Goal: Obtain resource: Download file/media

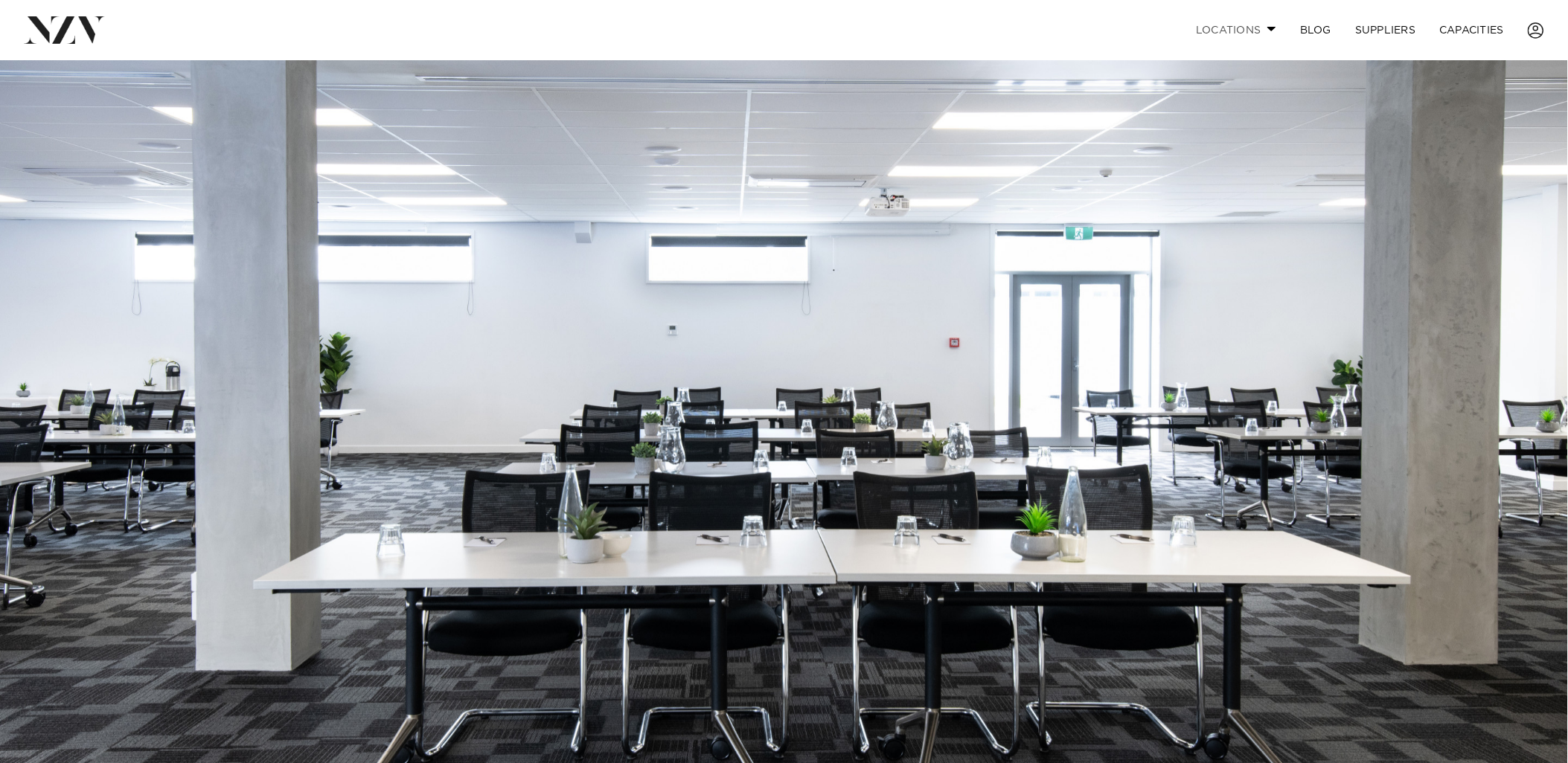
click at [1247, 32] on link "Locations" at bounding box center [1236, 30] width 104 height 32
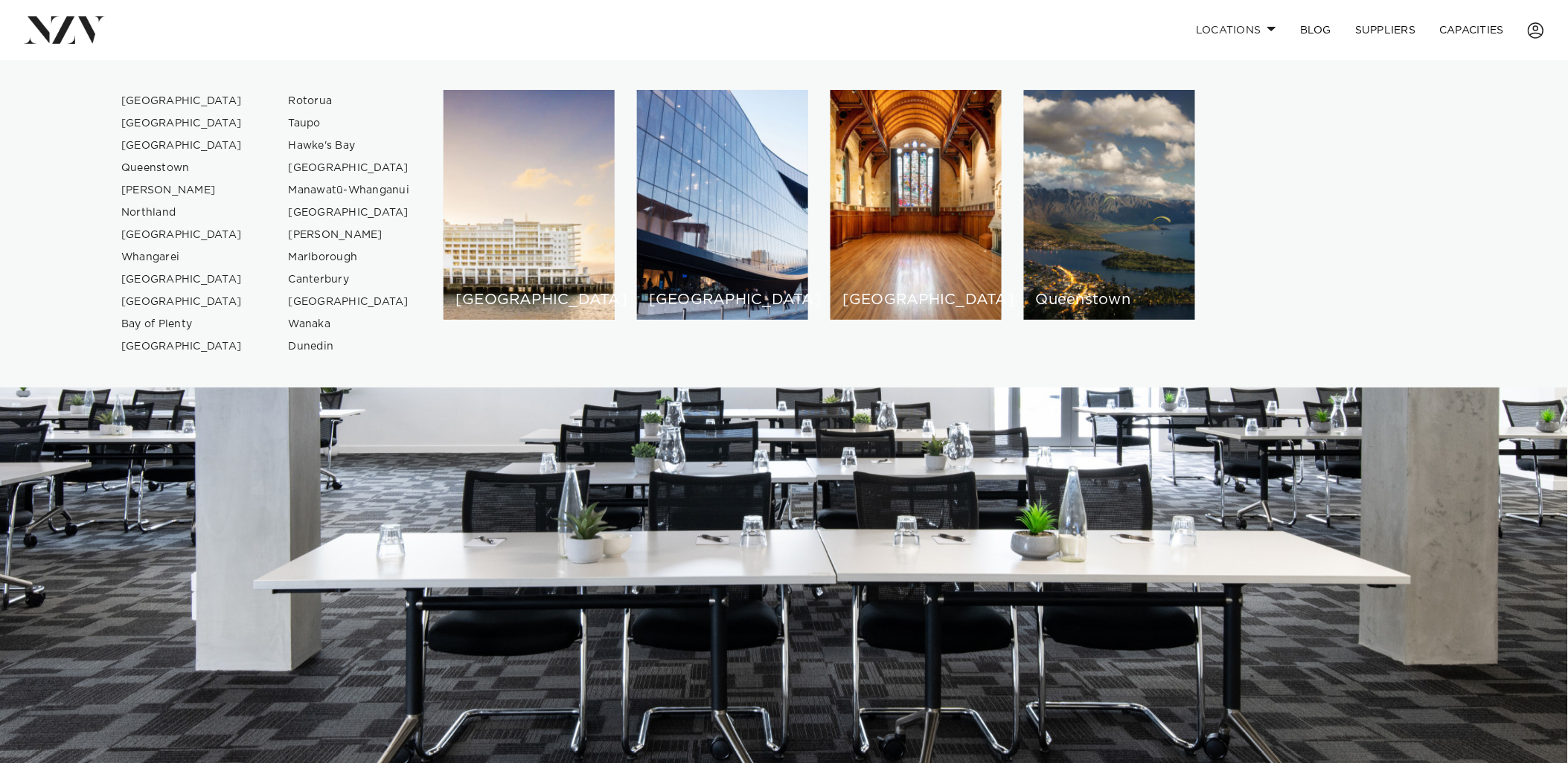
click at [709, 192] on div "[GEOGRAPHIC_DATA]" at bounding box center [722, 205] width 171 height 230
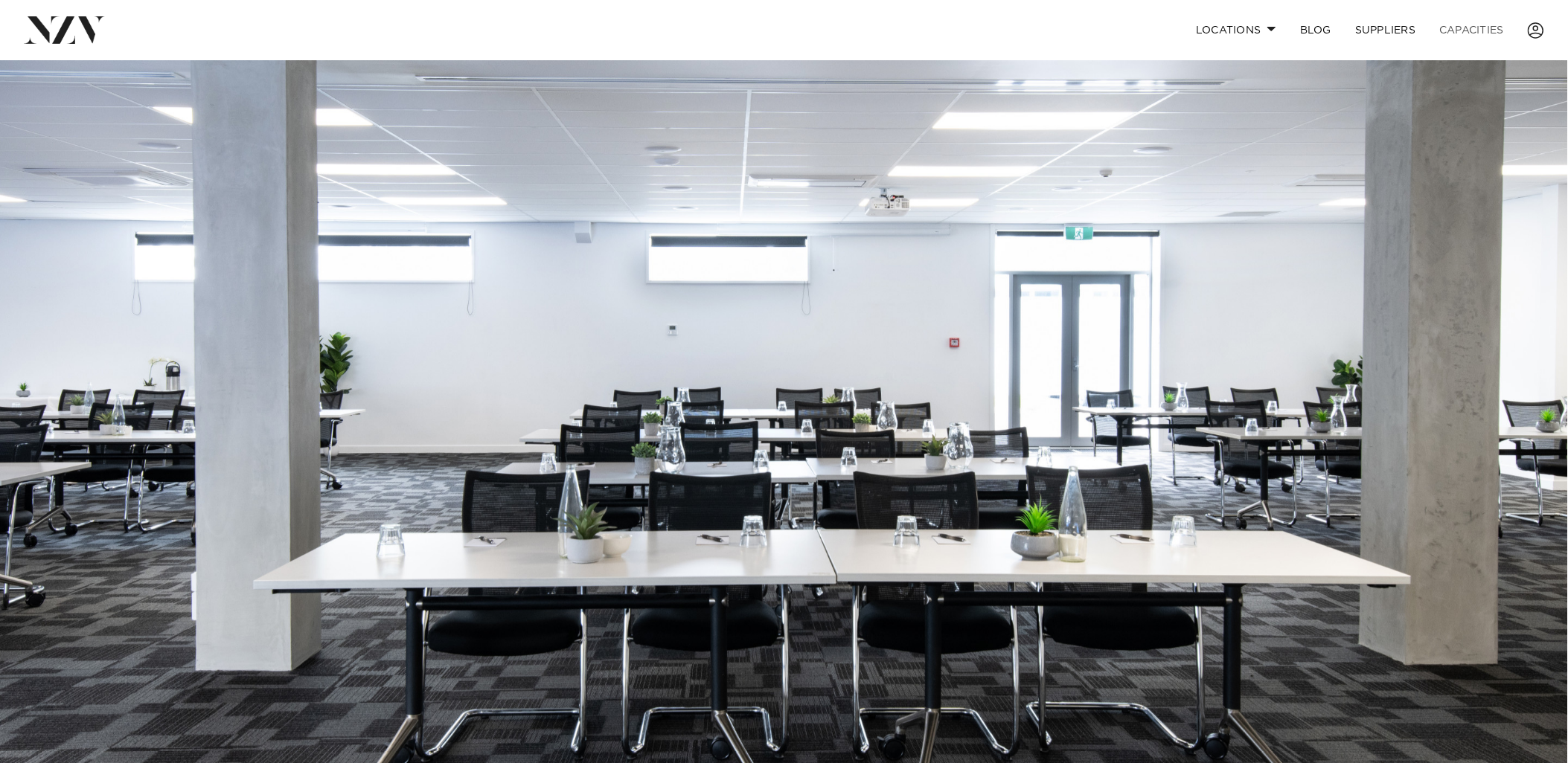
click at [1480, 27] on link "Capacities" at bounding box center [1472, 30] width 88 height 32
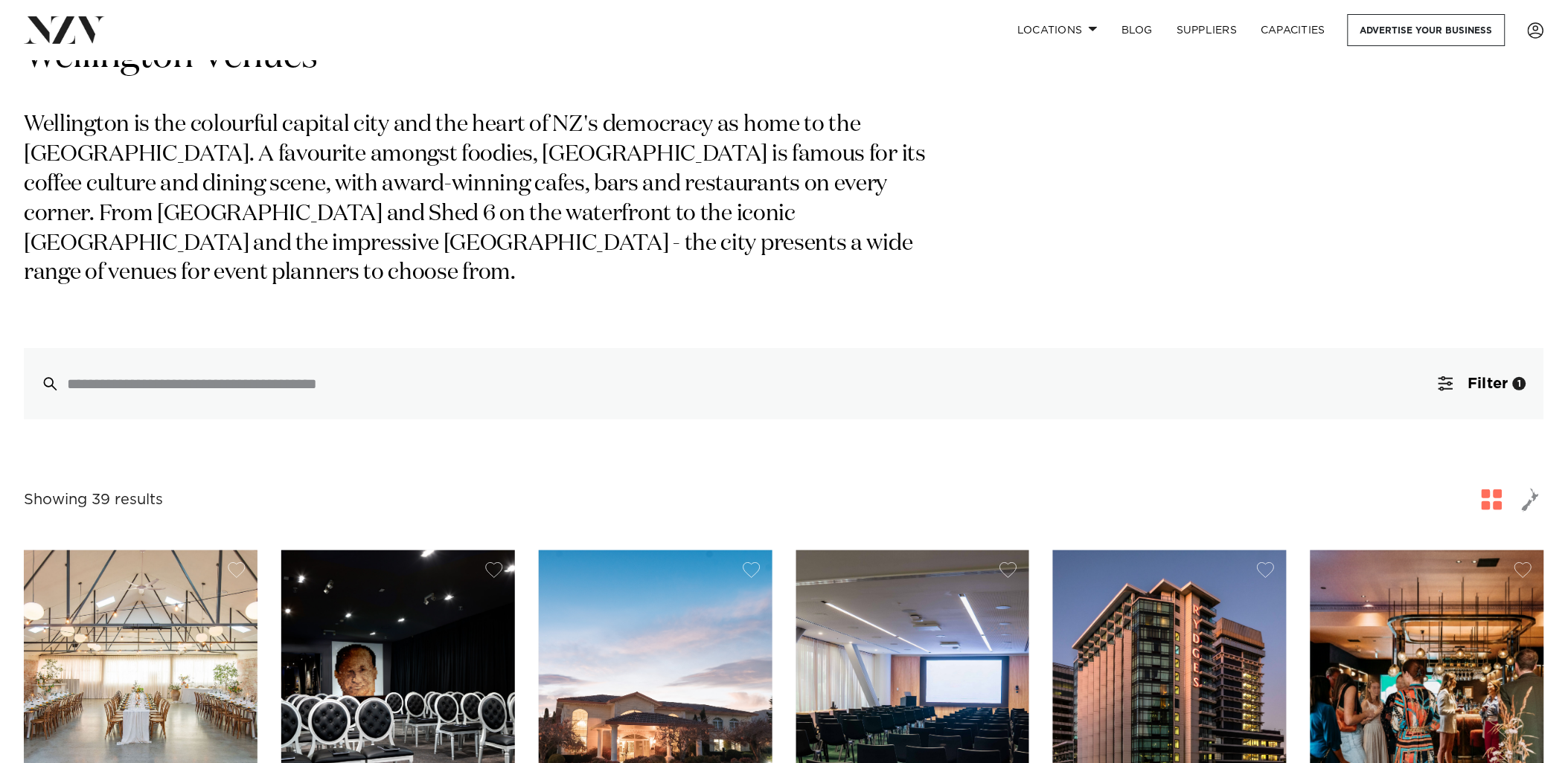
scroll to position [82, 0]
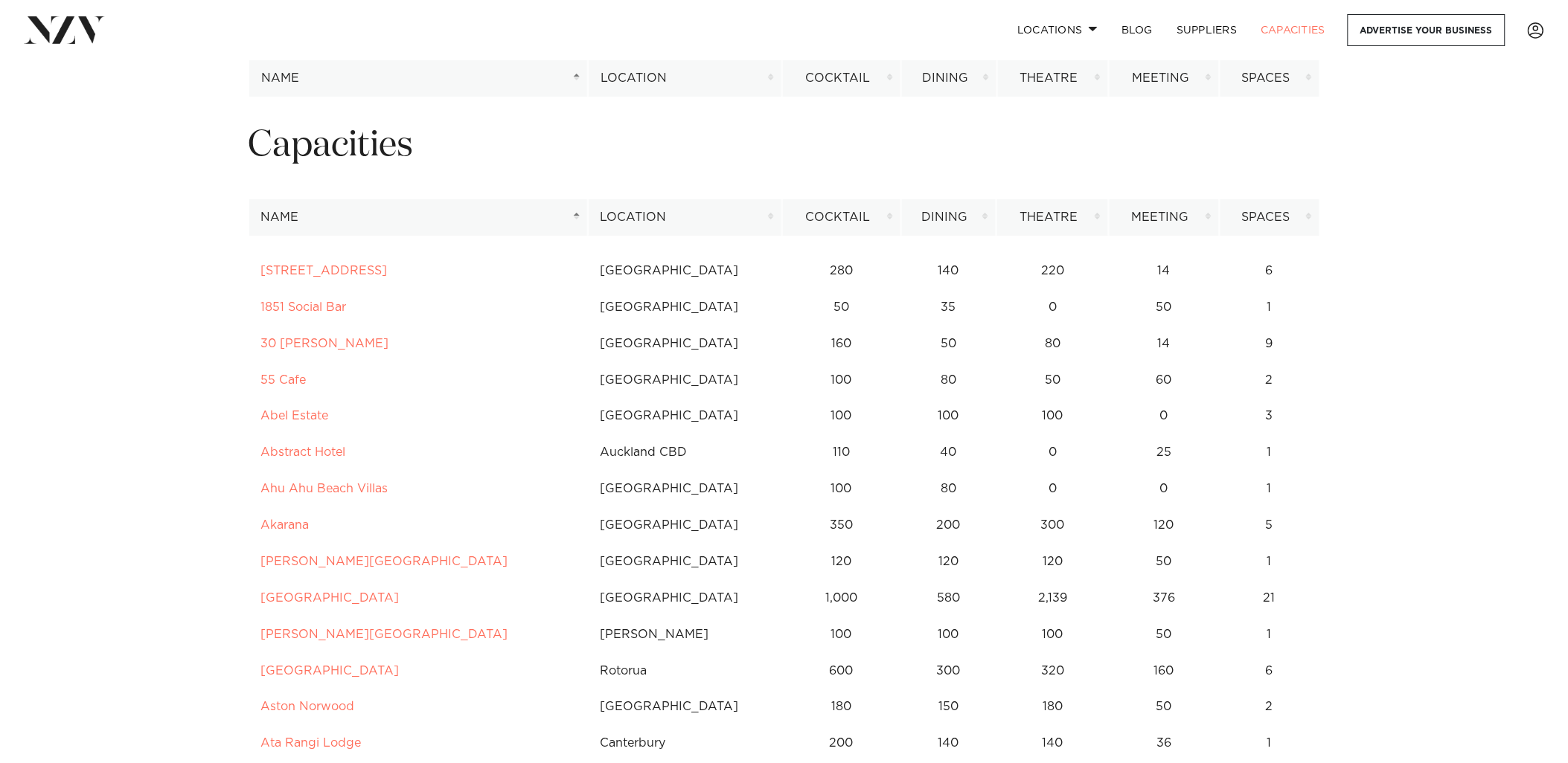
scroll to position [6659, 0]
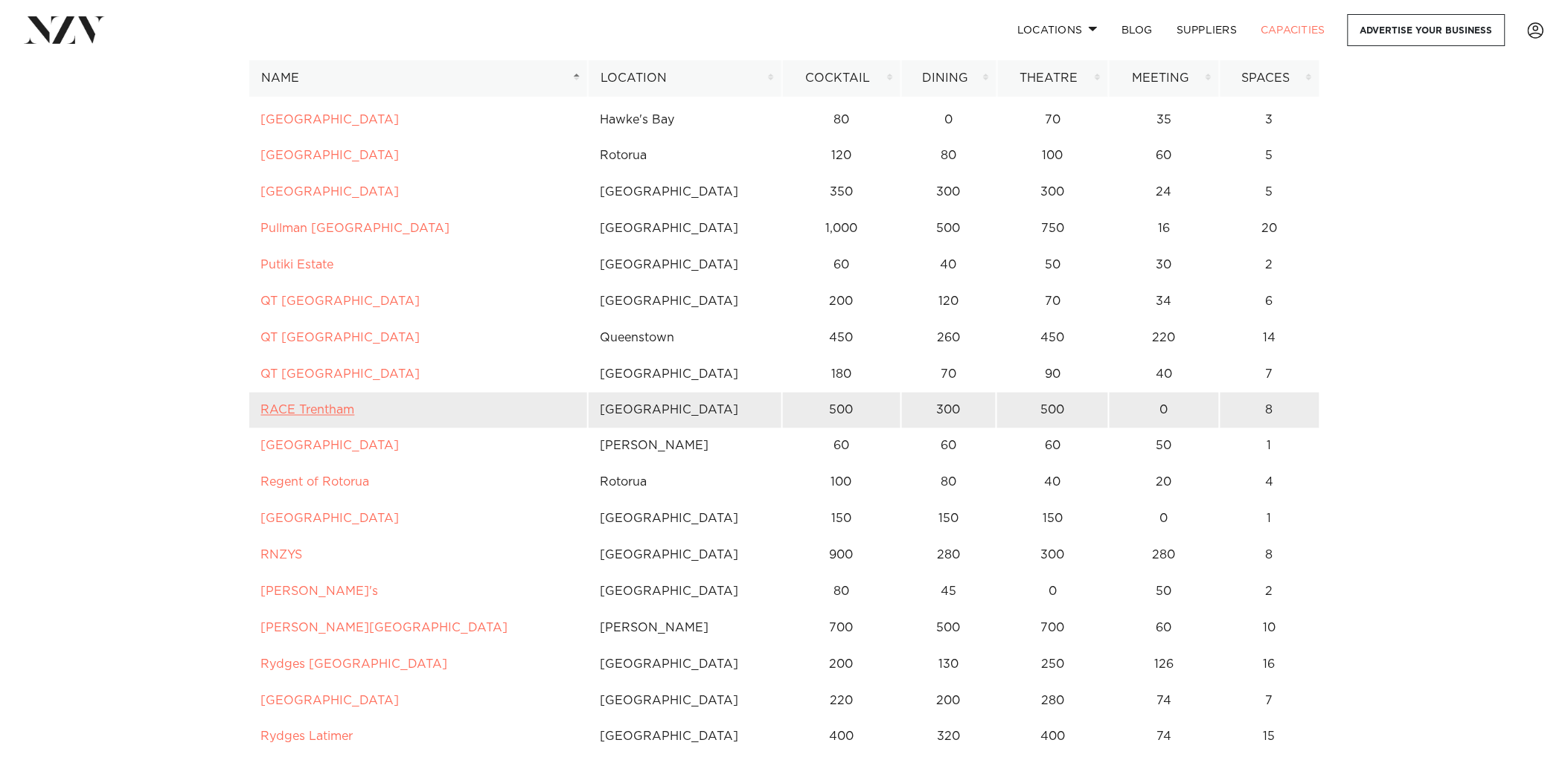
click at [308, 412] on link "RACE Trentham" at bounding box center [308, 410] width 94 height 12
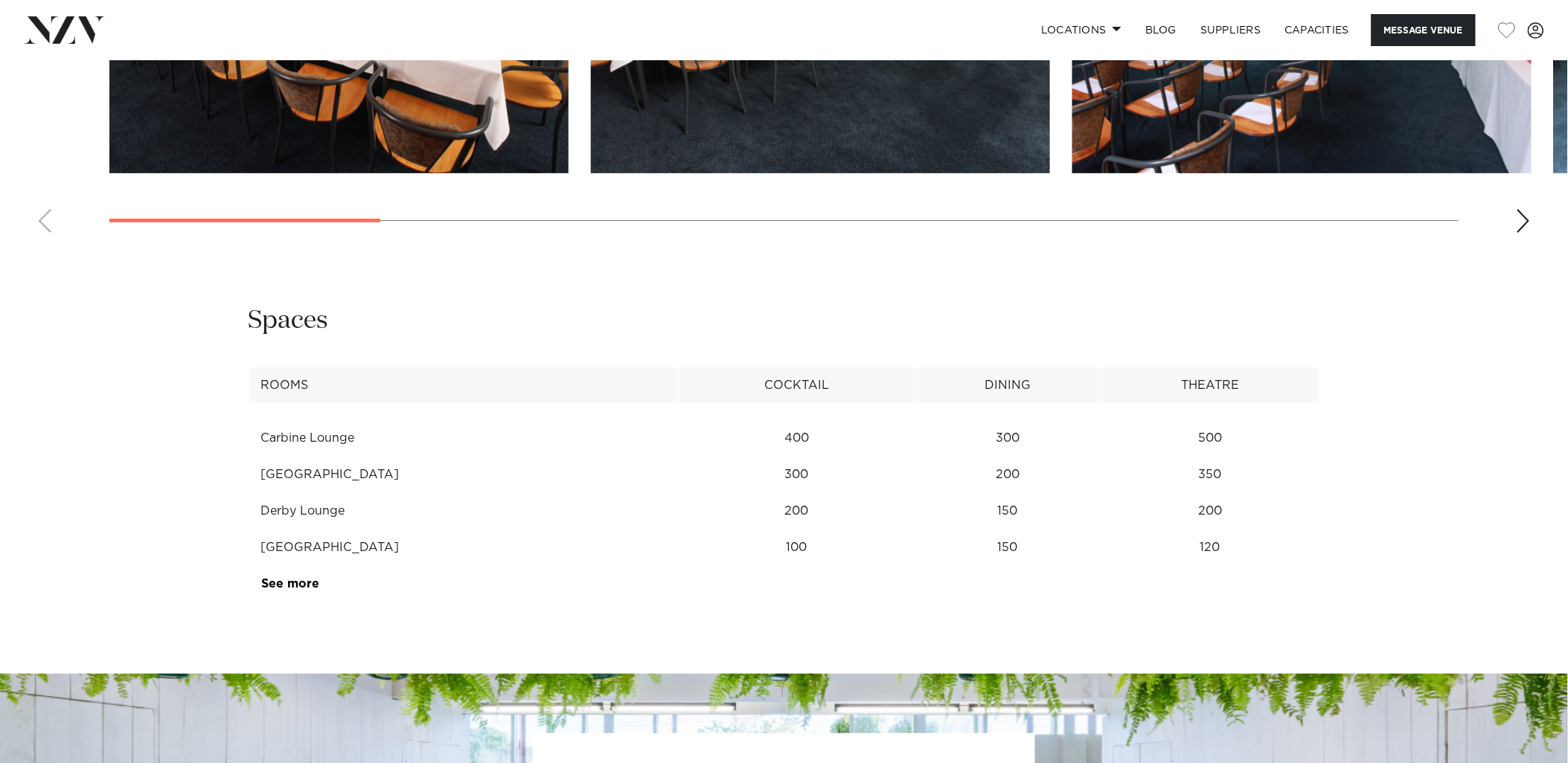
scroll to position [1983, 0]
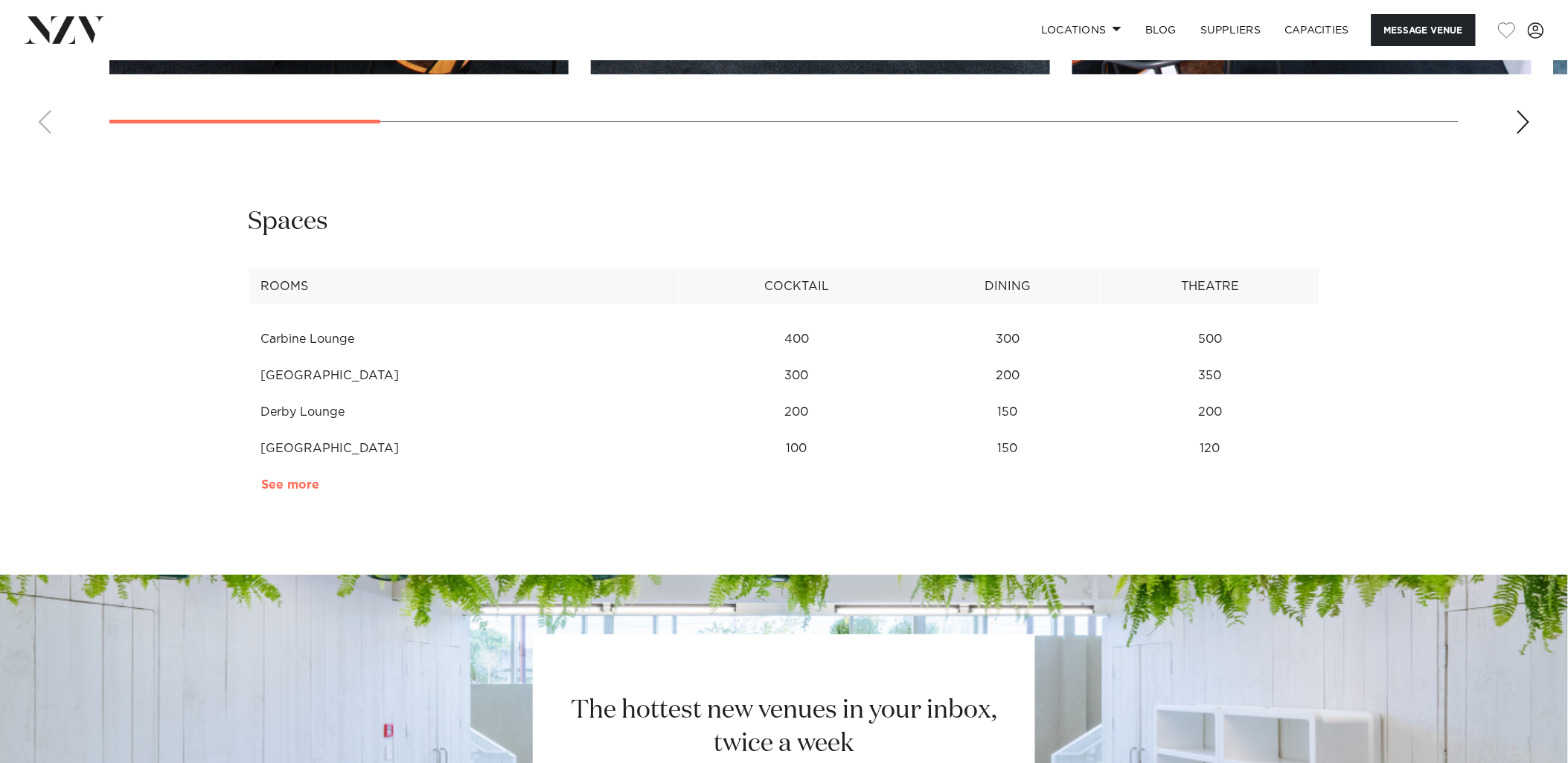
click at [289, 485] on link "See more" at bounding box center [319, 485] width 116 height 12
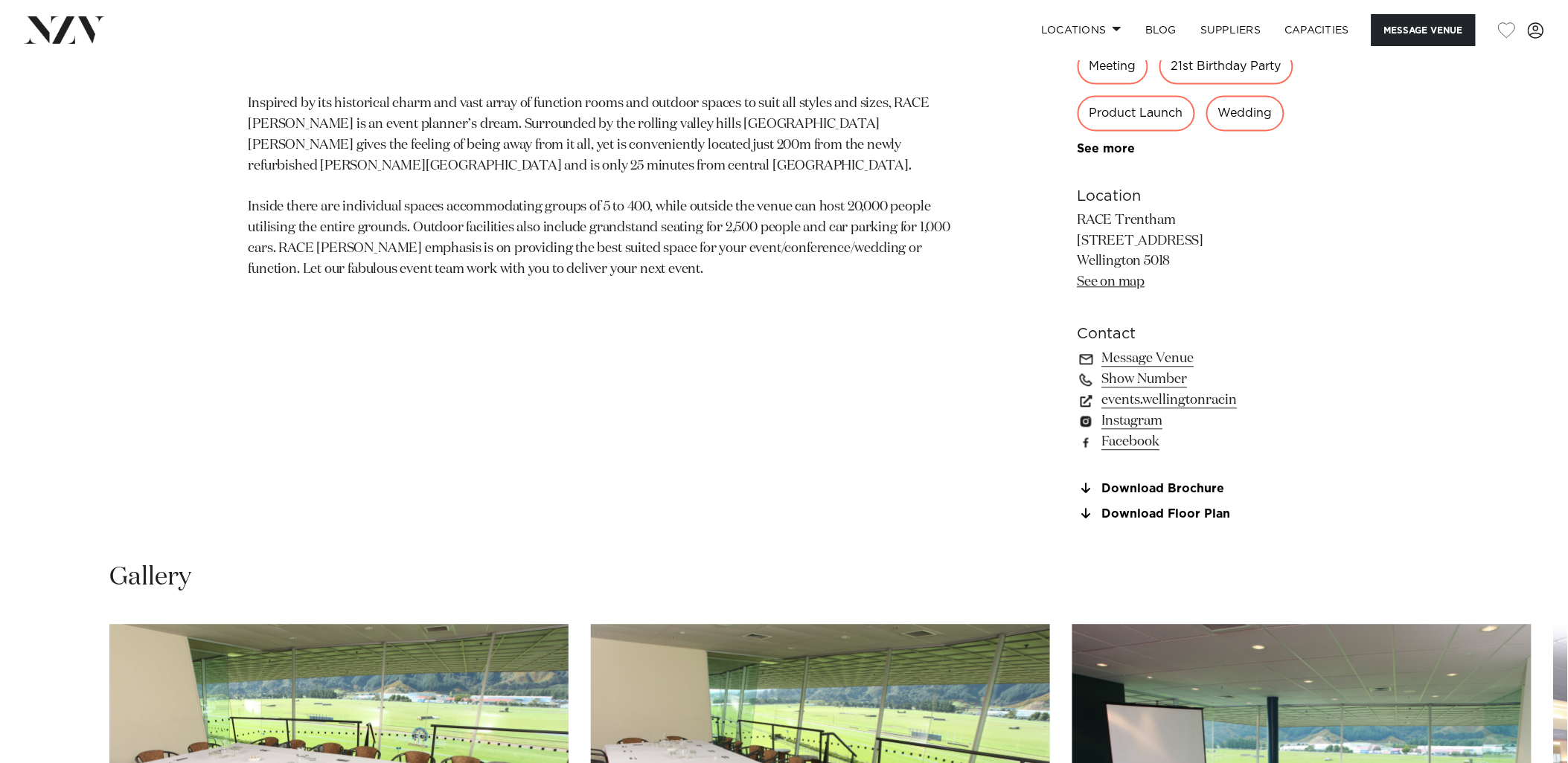
scroll to position [1075, 0]
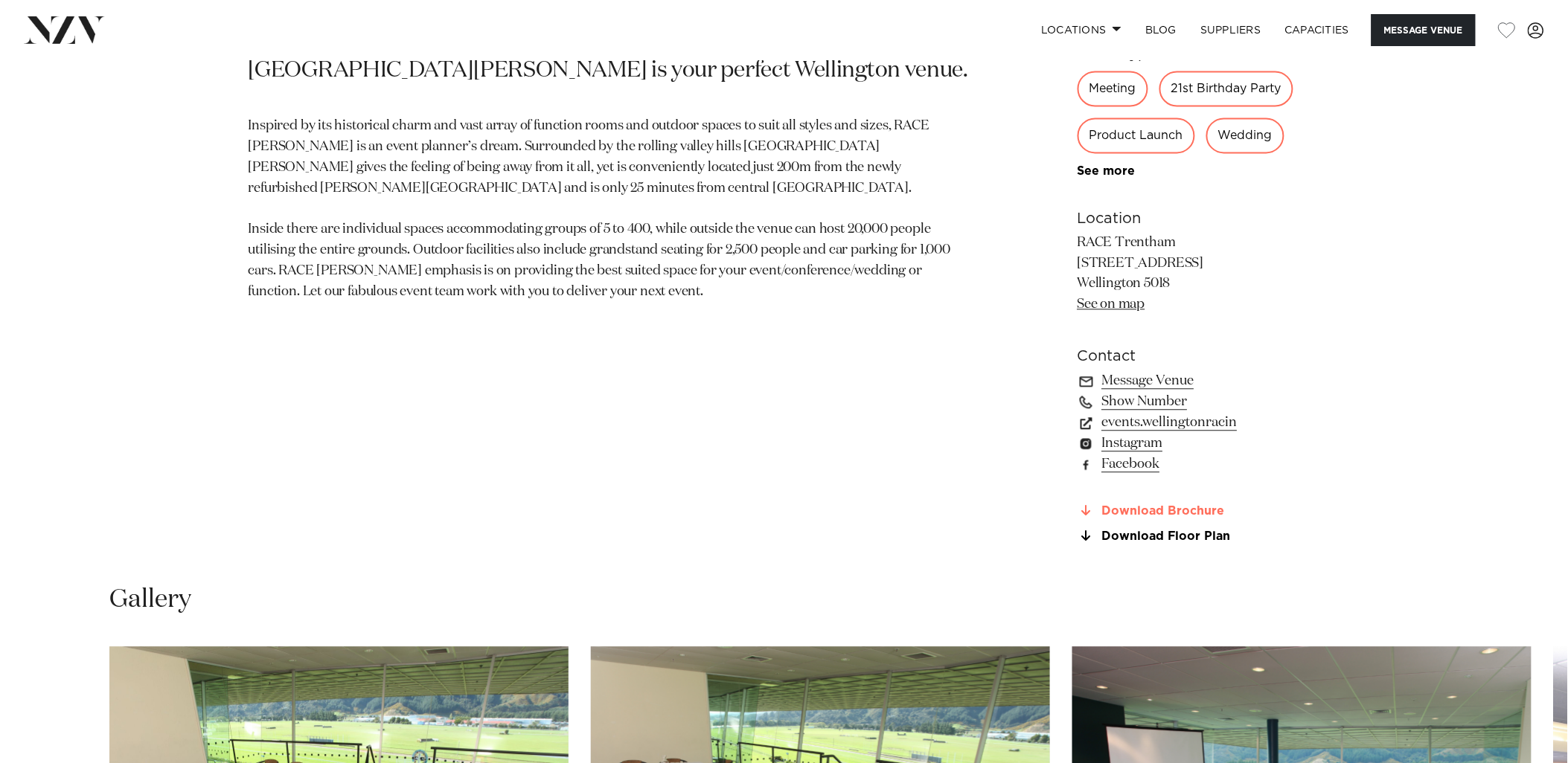
click at [1169, 514] on link "Download Brochure" at bounding box center [1198, 511] width 242 height 13
